Goal: Register for event/course

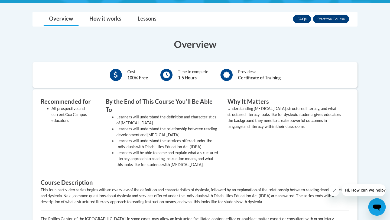
scroll to position [146, 0]
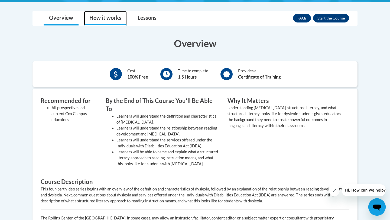
click at [111, 19] on link "How it works" at bounding box center [105, 18] width 43 height 14
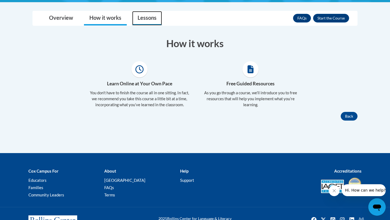
click at [136, 21] on link "Lessons" at bounding box center [147, 18] width 30 height 14
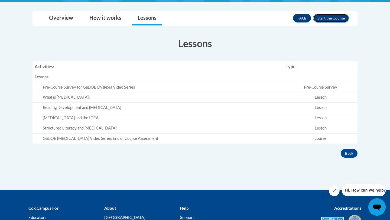
click at [326, 17] on button "Enroll" at bounding box center [331, 18] width 36 height 9
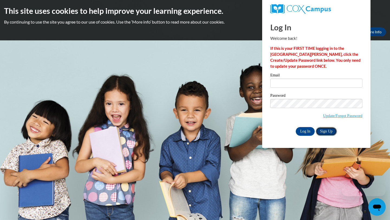
click at [326, 133] on link "Sign Up" at bounding box center [326, 131] width 21 height 9
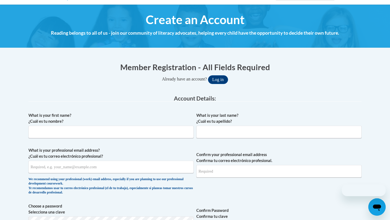
scroll to position [54, 0]
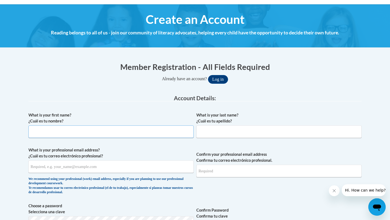
click at [132, 137] on input "What is your first name? ¿Cuál es tu nombre?" at bounding box center [110, 131] width 165 height 12
type input "[PERSON_NAME]"
click at [213, 131] on input "What is your last name? ¿Cuál es tu apellido?" at bounding box center [278, 131] width 165 height 12
type input "[PERSON_NAME]"
click at [116, 169] on input "What is your professional email address? ¿Cuál es tu correo electrónico profesi…" at bounding box center [110, 166] width 165 height 12
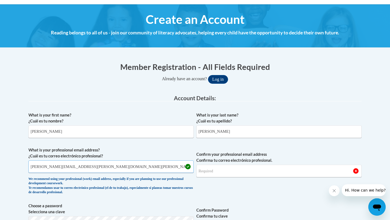
type input "anna.cannon@vikings.berry.edu"
click at [215, 170] on input "Confirm your professional email address Confirma tu correo electrónico profesio…" at bounding box center [278, 171] width 165 height 12
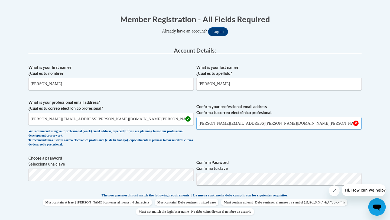
scroll to position [102, 0]
type input "anna.cannon@vikings.berry.edu"
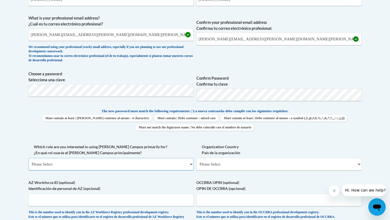
scroll to position [185, 0]
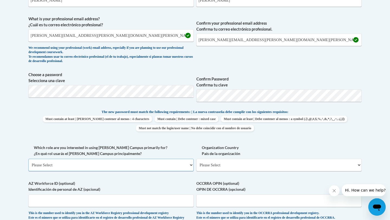
click at [145, 161] on select "Please Select College/University | Colegio/Universidad Community/Nonprofit Part…" at bounding box center [110, 165] width 165 height 12
select select "5a18ea06-2b54-4451-96f2-d152daf9eac5"
click at [28, 159] on select "Please Select College/University | Colegio/Universidad Community/Nonprofit Part…" at bounding box center [110, 165] width 165 height 12
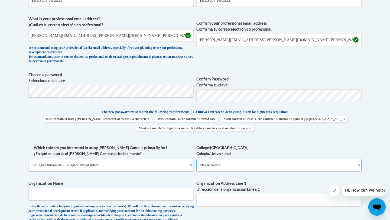
click at [204, 162] on select "Please Select College/University Staff | Empleado universitario College/Univers…" at bounding box center [278, 165] width 165 height 12
select select "99b32b07-cffc-426c-8bf6-0cd77760d84b"
click at [196, 159] on select "Please Select College/University Staff | Empleado universitario College/Univers…" at bounding box center [278, 165] width 165 height 12
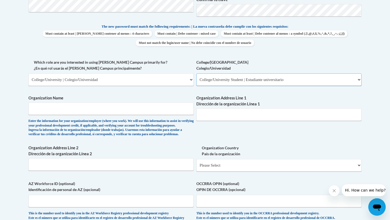
scroll to position [273, 0]
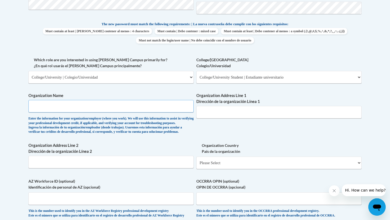
click at [141, 109] on input "Organization Name" at bounding box center [110, 106] width 165 height 12
type input "Berry College"
click at [208, 113] on input "Organization Address Line 1 Dirección de la organización Línea 1" at bounding box center [278, 112] width 165 height 12
paste input "2277 Martha Berry Hwy, Mt Berry, GA 30149"
type input "2277 Martha Berry Hwy, Mt Berry, GA 30149"
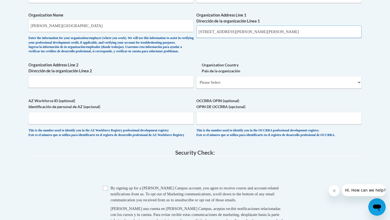
scroll to position [352, 0]
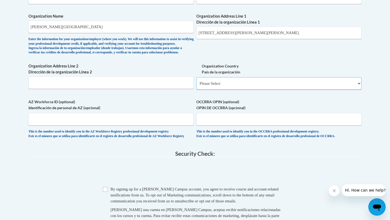
click at [270, 90] on select "Please Select United States | Estados Unidos Outside of the United States | Fue…" at bounding box center [278, 83] width 165 height 12
select select "ad49bcad-a171-4b2e-b99c-48b446064914"
click at [196, 86] on select "Please Select United States | Estados Unidos Outside of the United States | Fue…" at bounding box center [278, 83] width 165 height 12
select select
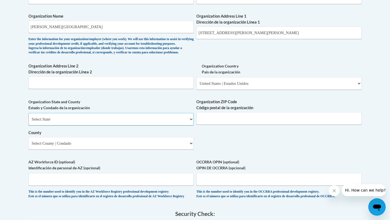
click at [152, 125] on select "Select State Alabama Alaska Arizona Arkansas California Colorado Connecticut De…" at bounding box center [110, 119] width 165 height 12
select select "Georgia"
click at [28, 122] on select "Select State Alabama Alaska Arizona Arkansas California Colorado Connecticut De…" at bounding box center [110, 119] width 165 height 12
click at [213, 125] on input "Organization ZIP Code Código postal de la organización" at bounding box center [278, 118] width 165 height 12
type input "30149"
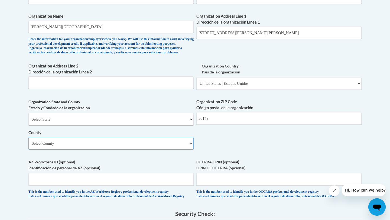
click at [145, 149] on select "Select County Appling Atkinson Bacon Baker Baldwin Banks Barrow Bartow Ben Hill…" at bounding box center [110, 143] width 165 height 12
click at [291, 28] on input "2277 Martha Berry Hwy, Mt Berry, GA 30149" at bounding box center [278, 33] width 165 height 12
click at [290, 32] on input "2277 Martha Berry Hwy, Mt Berry, GA 30149" at bounding box center [278, 33] width 165 height 12
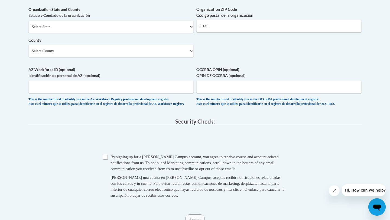
scroll to position [446, 0]
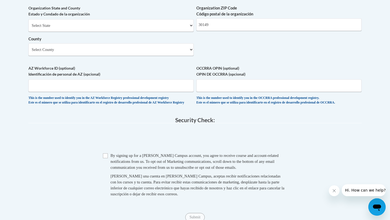
type input "2277 Martha Berry Hwy, Mt Berry"
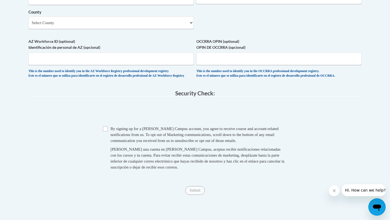
scroll to position [487, 0]
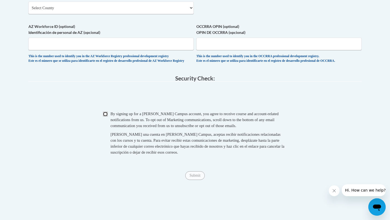
click at [107, 116] on input "Checkbox" at bounding box center [105, 114] width 5 height 5
checkbox input "true"
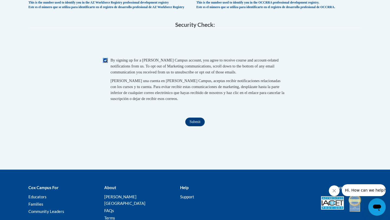
scroll to position [548, 0]
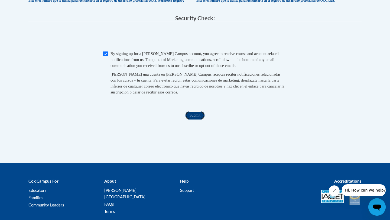
click at [194, 120] on input "Submit" at bounding box center [194, 115] width 19 height 9
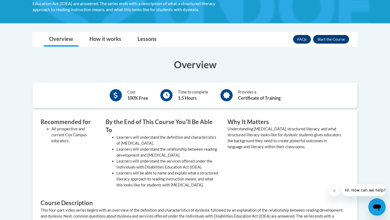
scroll to position [129, 0]
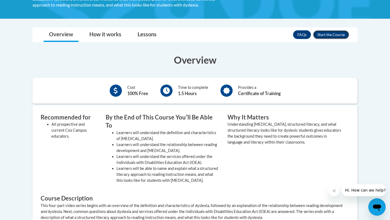
click at [338, 35] on button "Enroll" at bounding box center [331, 34] width 36 height 9
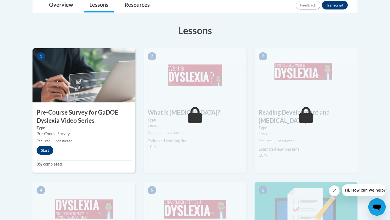
scroll to position [150, 0]
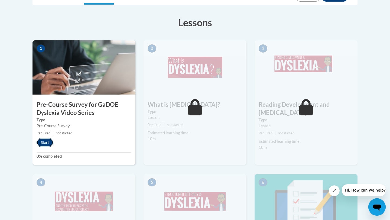
click at [49, 145] on button "Start" at bounding box center [45, 142] width 17 height 9
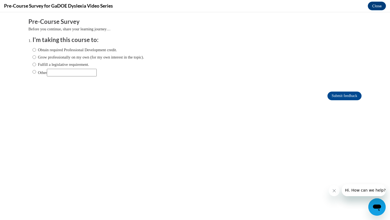
scroll to position [0, 0]
click at [34, 51] on input "Obtain required Professional Development credit." at bounding box center [34, 50] width 4 height 6
radio input "true"
click at [338, 93] on input "Submit feedback" at bounding box center [344, 95] width 34 height 9
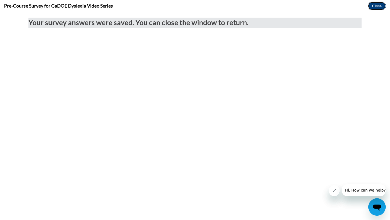
click at [372, 4] on button "Close" at bounding box center [377, 6] width 18 height 9
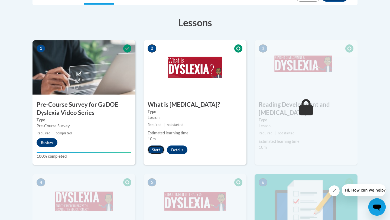
click at [156, 150] on button "Start" at bounding box center [156, 149] width 17 height 9
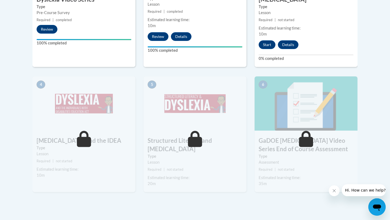
scroll to position [264, 0]
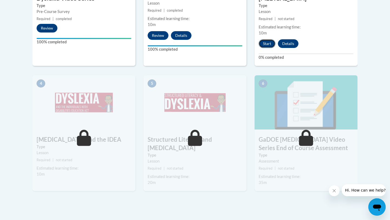
click at [269, 39] on button "Start" at bounding box center [266, 43] width 17 height 9
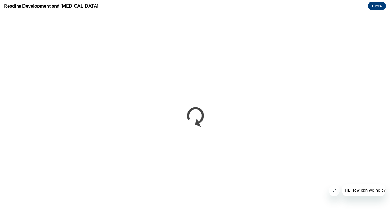
scroll to position [0, 0]
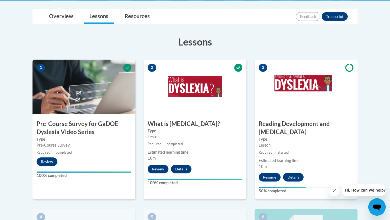
scroll to position [153, 0]
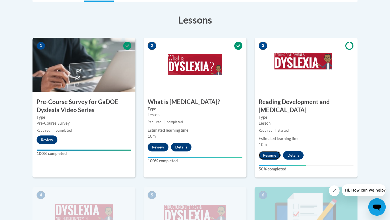
click at [265, 151] on button "Resume" at bounding box center [269, 155] width 22 height 9
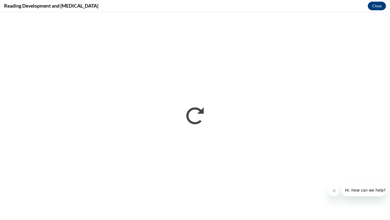
scroll to position [0, 0]
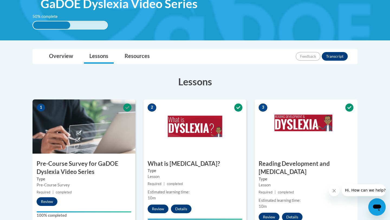
scroll to position [91, 0]
